Goal: Task Accomplishment & Management: Manage account settings

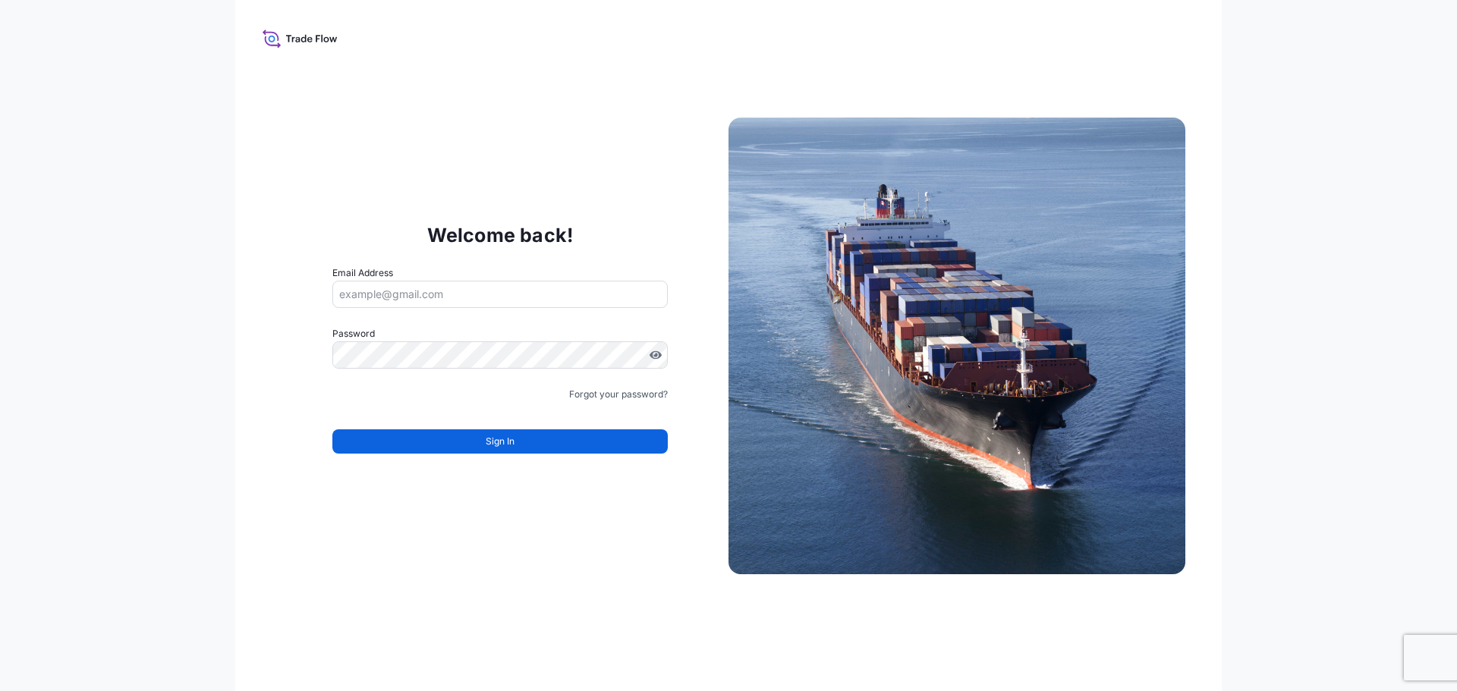
click at [430, 293] on input "Email Address" at bounding box center [499, 294] width 335 height 27
type input "[PERSON_NAME][EMAIL_ADDRESS][PERSON_NAME][DOMAIN_NAME]"
click at [521, 459] on form "Email Address Password Must include: Upper & lower case letters Symbols (!@#$) …" at bounding box center [499, 369] width 335 height 206
click at [461, 392] on div "Forgot your password?" at bounding box center [499, 394] width 335 height 15
click at [418, 285] on input "Email Address" at bounding box center [499, 294] width 335 height 27
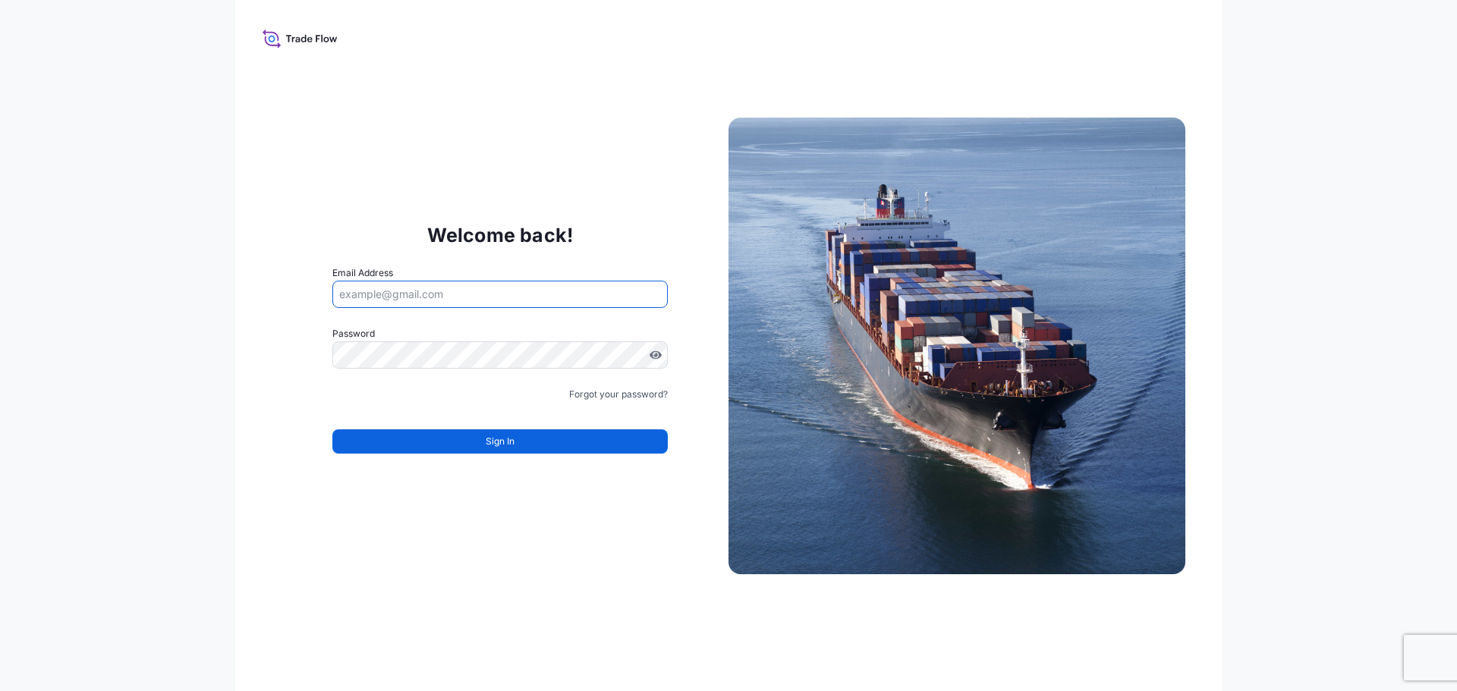
click at [295, 253] on div "Welcome back! Email Address Password Must include: Upper & lower case letters S…" at bounding box center [500, 346] width 457 height 313
click at [367, 290] on input "Email Address" at bounding box center [499, 294] width 335 height 27
type input "[PERSON_NAME][EMAIL_ADDRESS][PERSON_NAME][DOMAIN_NAME]"
click at [353, 297] on input "Email Address" at bounding box center [499, 294] width 335 height 27
type input "[PERSON_NAME][EMAIL_ADDRESS][PERSON_NAME][DOMAIN_NAME]"
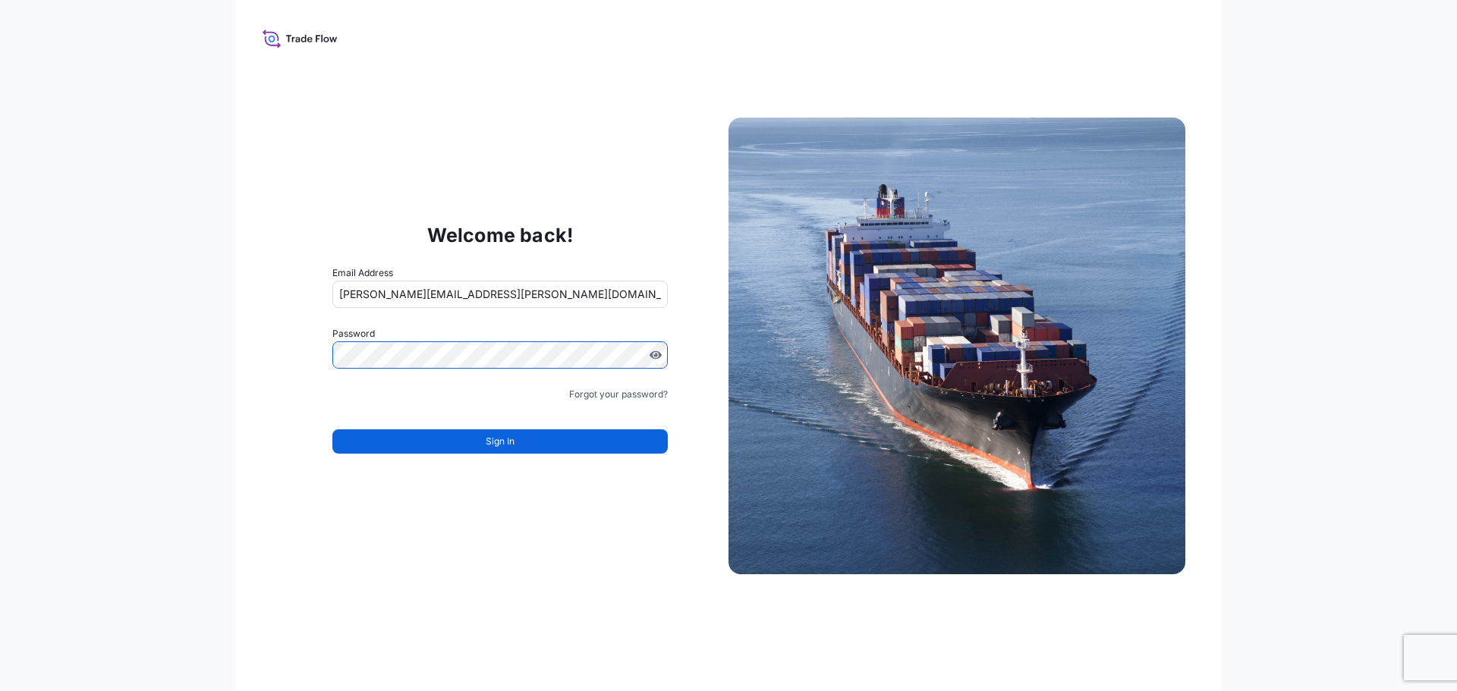
click at [466, 445] on button "Sign In" at bounding box center [499, 442] width 335 height 24
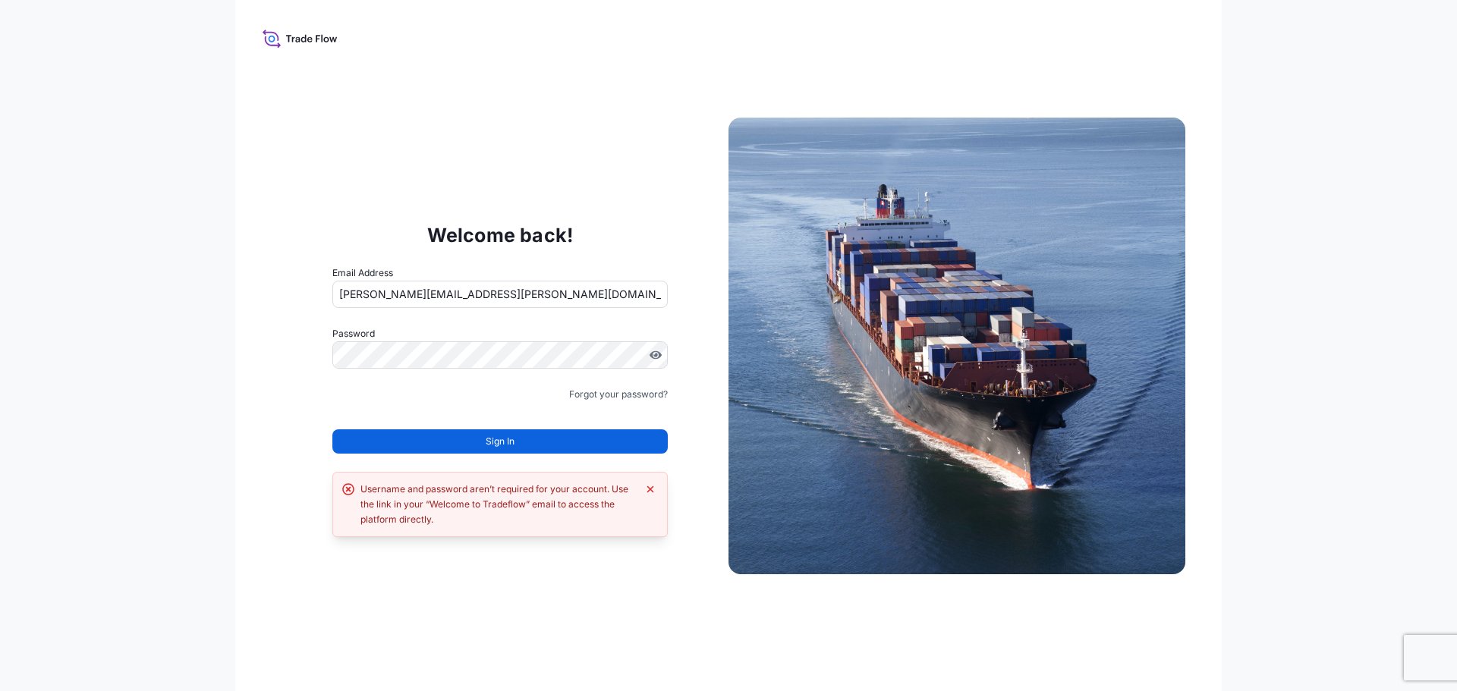
click at [502, 401] on div "Forgot your password?" at bounding box center [499, 394] width 335 height 15
click at [626, 395] on link "Forgot your password?" at bounding box center [618, 394] width 99 height 15
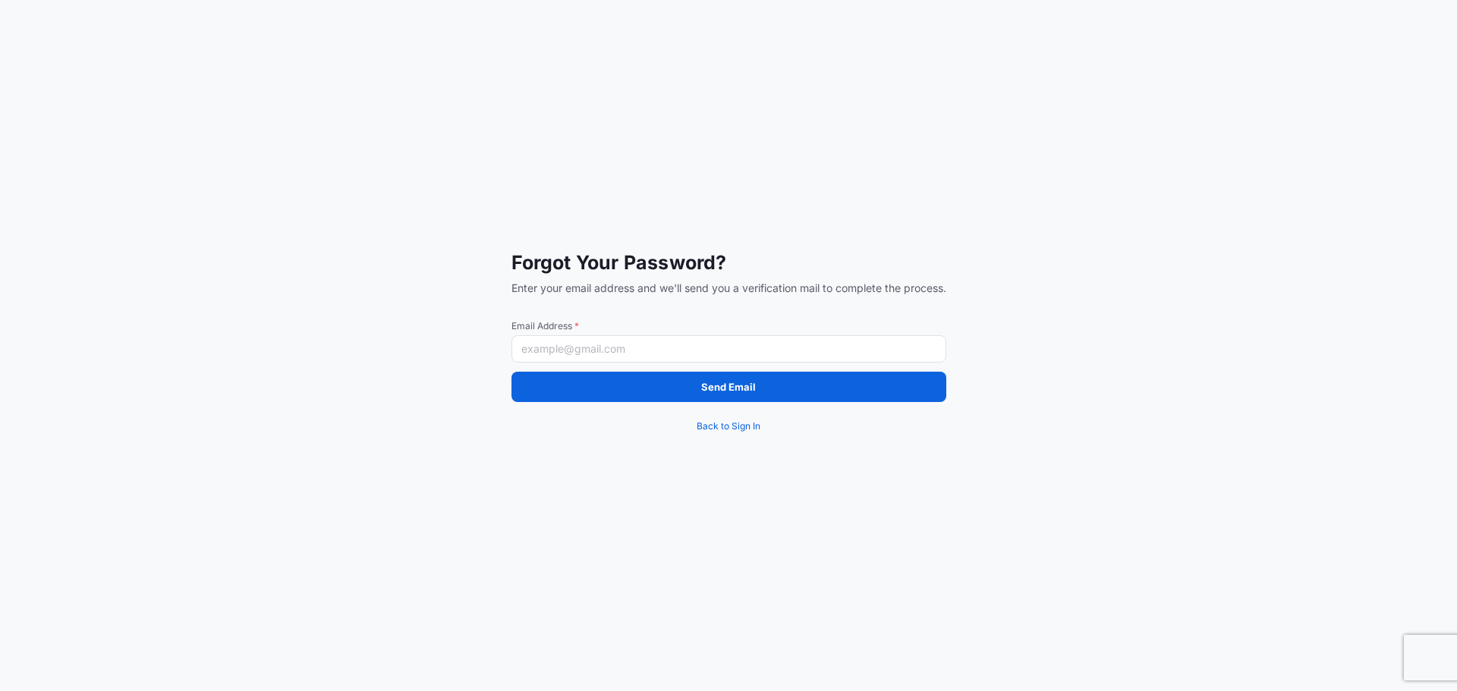
click at [566, 346] on input "Email Address *" at bounding box center [729, 348] width 435 height 27
type input "[PERSON_NAME][EMAIL_ADDRESS][PERSON_NAME][DOMAIN_NAME]"
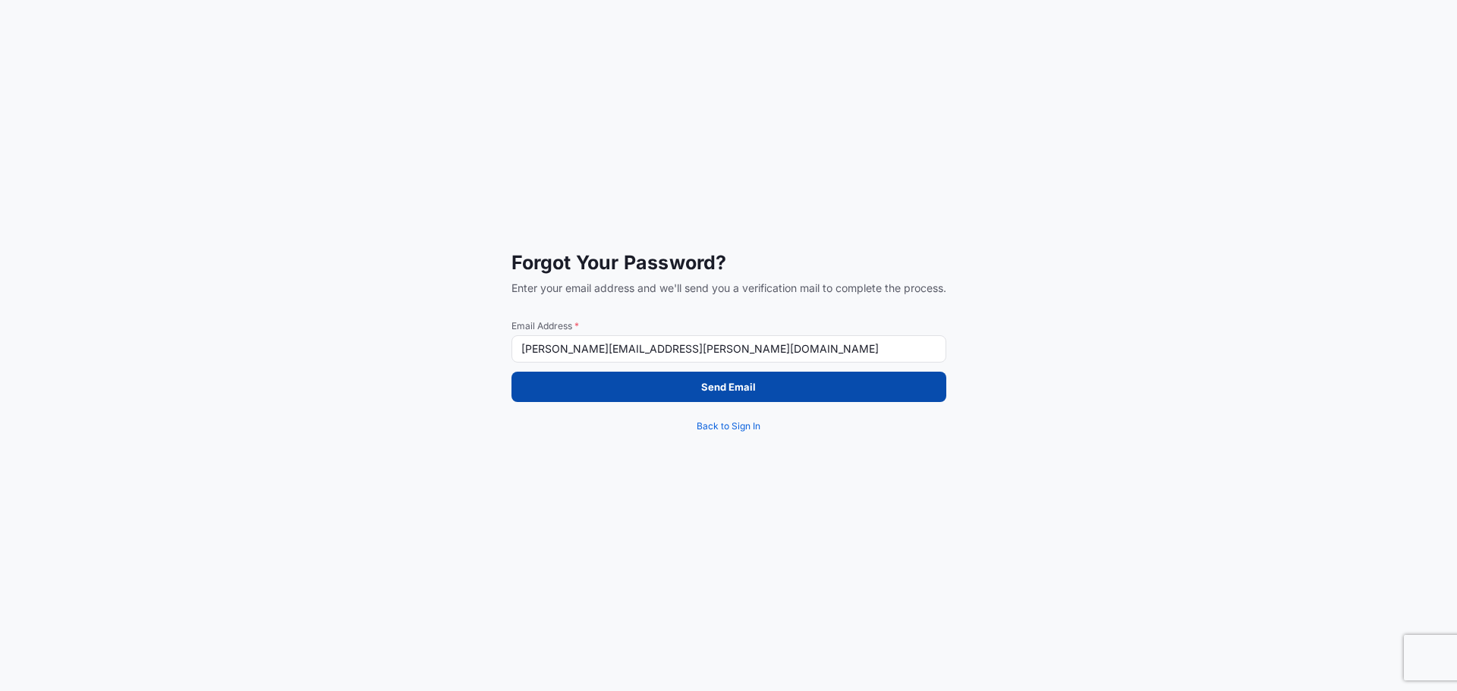
click at [636, 380] on button "Send Email" at bounding box center [729, 387] width 435 height 30
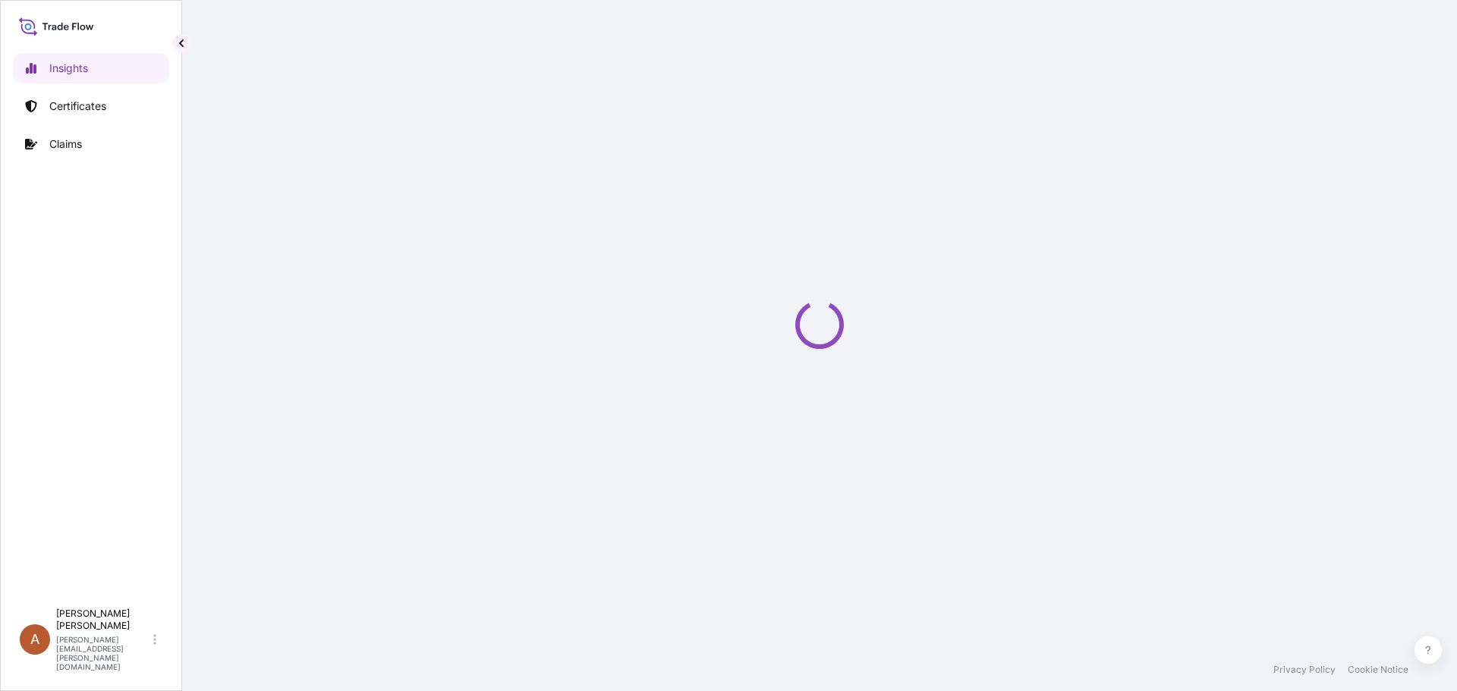
select select "2025"
